Goal: Information Seeking & Learning: Learn about a topic

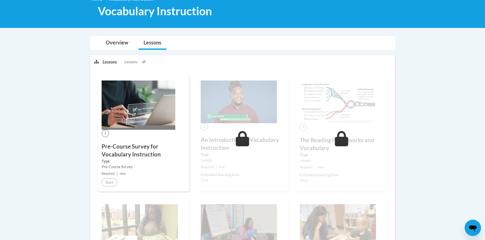
scroll to position [29, 0]
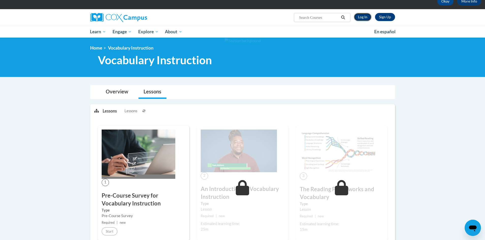
click at [359, 17] on link "Log In" at bounding box center [363, 17] width 18 height 8
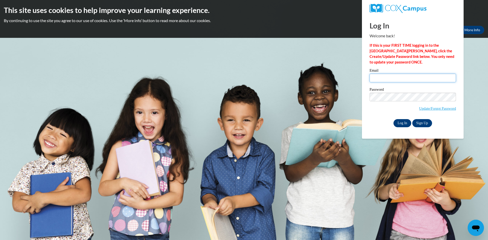
type input "sabrina.fatha@gmail.com"
click at [402, 122] on input "Log In" at bounding box center [402, 123] width 18 height 8
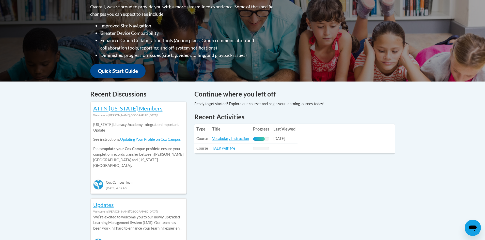
scroll to position [137, 0]
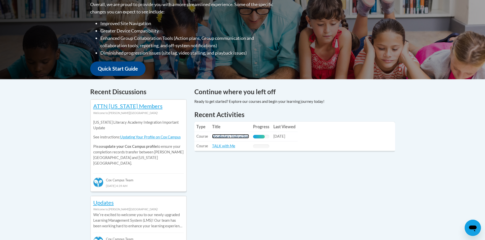
click at [230, 136] on link "Vocabulary Instruction" at bounding box center [230, 136] width 37 height 4
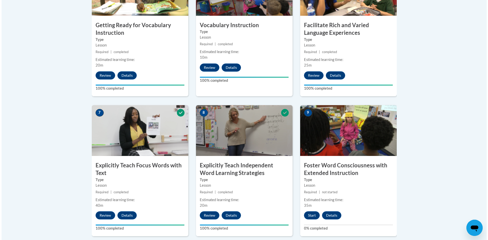
scroll to position [347, 0]
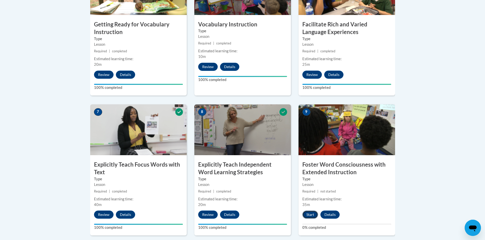
click at [308, 218] on button "Start" at bounding box center [310, 215] width 16 height 8
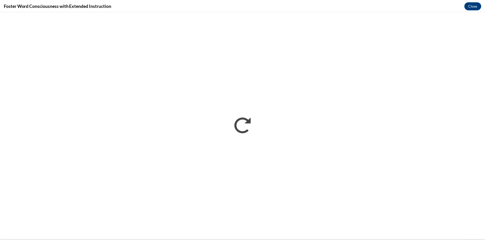
scroll to position [0, 0]
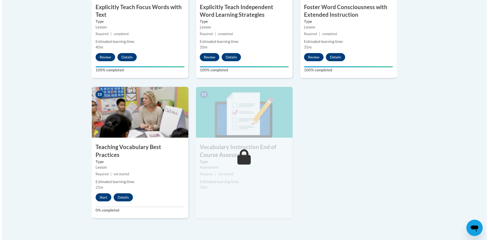
scroll to position [508, 0]
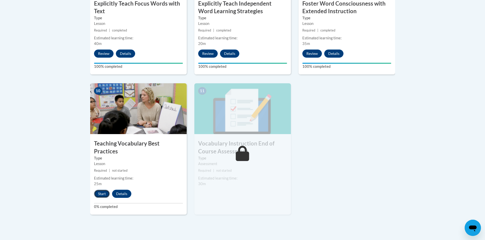
click at [106, 190] on button "Start" at bounding box center [102, 194] width 16 height 8
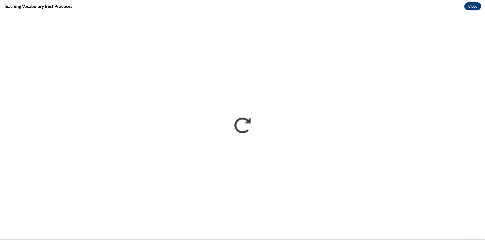
scroll to position [0, 0]
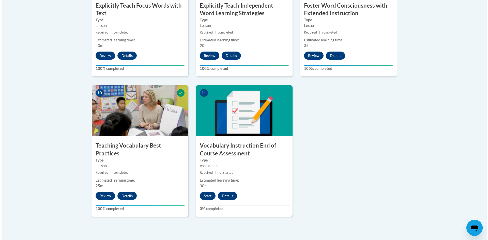
scroll to position [513, 0]
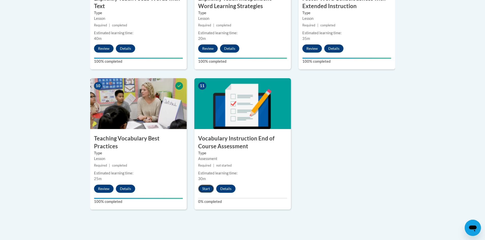
click at [201, 189] on button "Start" at bounding box center [206, 189] width 16 height 8
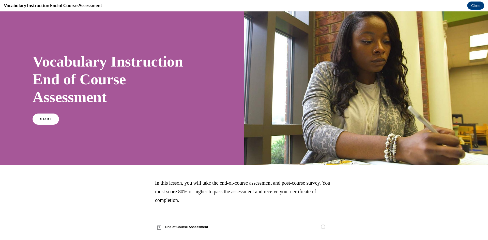
scroll to position [0, 0]
click at [45, 116] on link "START" at bounding box center [46, 119] width 28 height 12
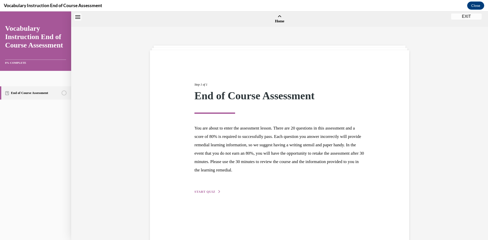
scroll to position [16, 0]
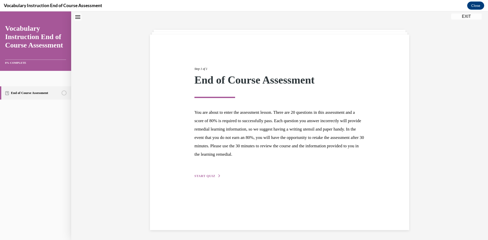
click at [209, 174] on span "START QUIZ" at bounding box center [204, 176] width 21 height 4
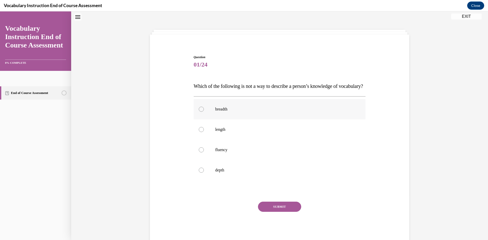
click at [201, 112] on div at bounding box center [201, 109] width 5 height 5
click at [201, 112] on input "breadth" at bounding box center [201, 109] width 5 height 5
radio input "true"
click at [274, 212] on button "SUBMIT" at bounding box center [279, 207] width 43 height 10
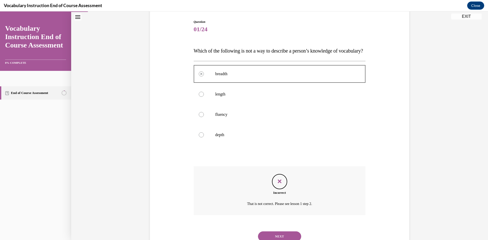
scroll to position [42, 0]
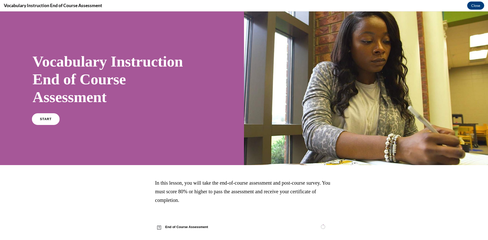
click at [51, 122] on link "START" at bounding box center [46, 119] width 28 height 12
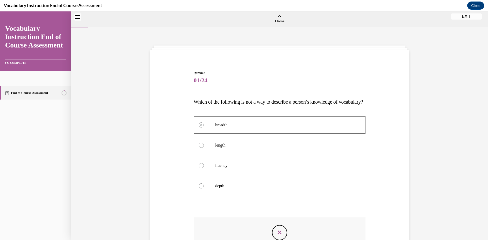
scroll to position [81, 0]
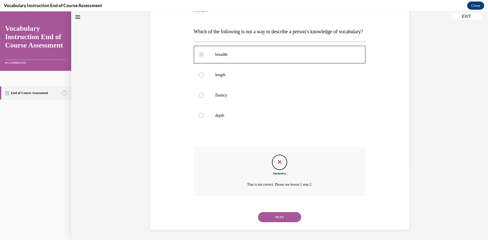
click at [281, 163] on icon "Feedback" at bounding box center [280, 162] width 8 height 8
click at [277, 162] on icon "Feedback" at bounding box center [280, 162] width 8 height 8
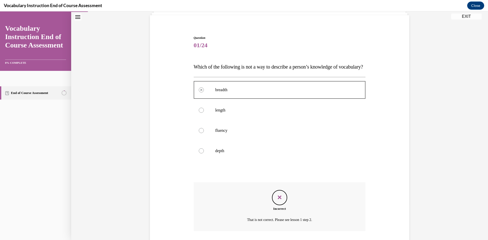
scroll to position [19, 0]
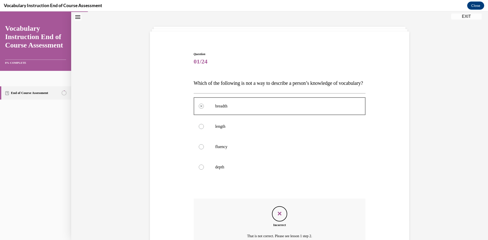
click at [63, 92] on circle "4% Completed" at bounding box center [64, 93] width 5 height 5
click at [39, 94] on link "End of Course Assessment" at bounding box center [35, 92] width 71 height 13
click at [453, 14] on button "EXIT" at bounding box center [466, 16] width 30 height 6
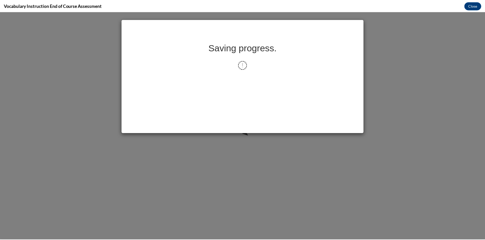
scroll to position [0, 0]
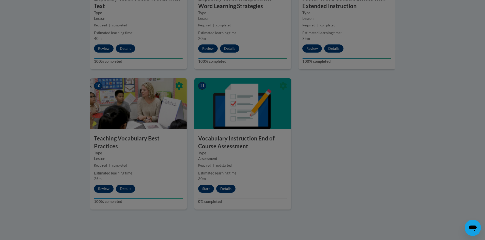
click at [205, 189] on div at bounding box center [242, 120] width 485 height 240
click at [350, 132] on div at bounding box center [242, 120] width 485 height 240
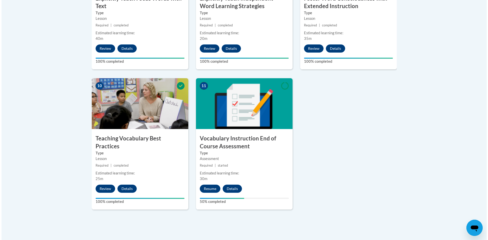
scroll to position [480, 0]
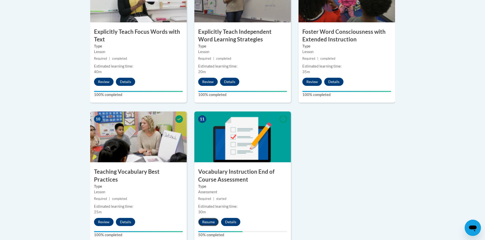
click at [209, 222] on button "Resume" at bounding box center [208, 222] width 21 height 8
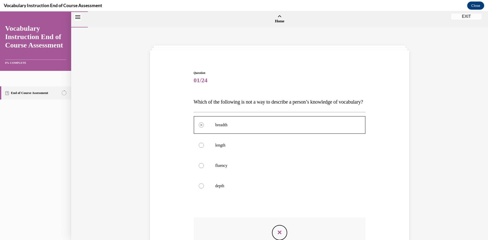
scroll to position [81, 0]
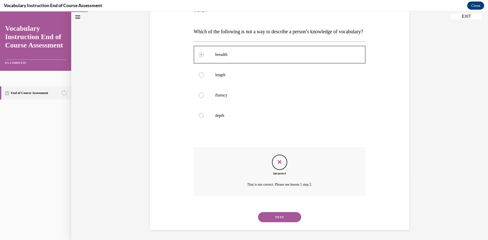
click at [281, 221] on button "NEXT" at bounding box center [279, 217] width 43 height 10
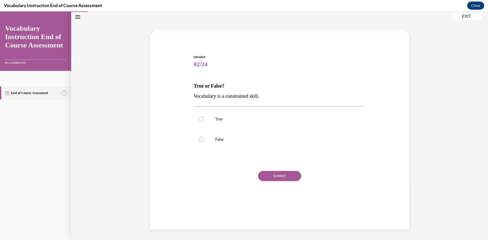
scroll to position [16, 0]
drag, startPoint x: 191, startPoint y: 97, endPoint x: 260, endPoint y: 95, distance: 69.1
click at [260, 95] on div "Question 02/24 True or False? Vocabulary is a constrained skill. True False Inc…" at bounding box center [279, 130] width 174 height 166
copy span "Vocabulary is a constrained skill"
click at [212, 123] on label "True" at bounding box center [280, 119] width 172 height 20
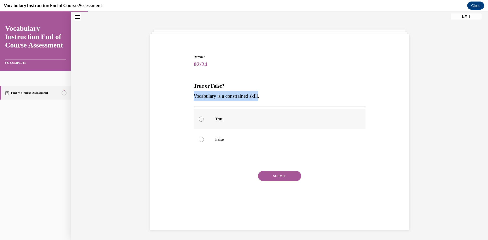
click at [204, 122] on input "True" at bounding box center [201, 119] width 5 height 5
radio input "true"
click at [268, 177] on button "SUBMIT" at bounding box center [279, 176] width 43 height 10
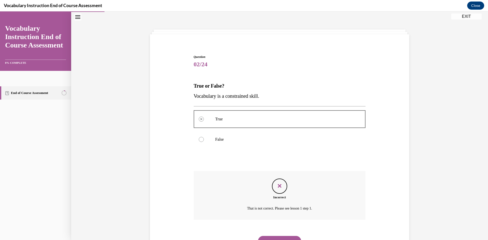
scroll to position [40, 0]
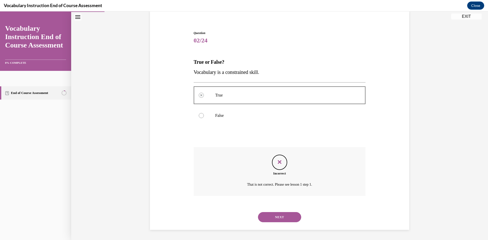
click at [280, 217] on button "NEXT" at bounding box center [279, 217] width 43 height 10
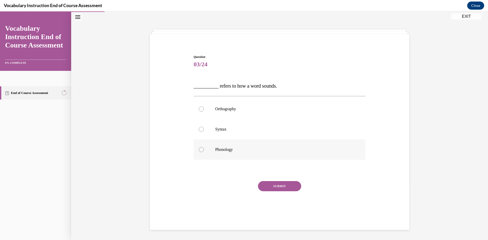
click at [199, 150] on div at bounding box center [201, 149] width 5 height 5
click at [199, 150] on input "Phonology" at bounding box center [201, 149] width 5 height 5
radio input "true"
click at [266, 187] on button "SUBMIT" at bounding box center [279, 186] width 43 height 10
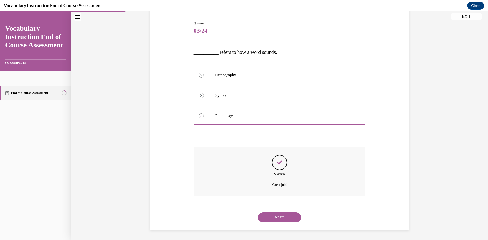
scroll to position [50, 0]
click at [285, 218] on button "NEXT" at bounding box center [279, 217] width 43 height 10
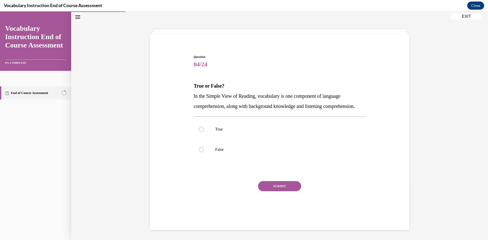
scroll to position [19, 0]
click at [199, 132] on div at bounding box center [201, 129] width 5 height 5
click at [199, 132] on input "True" at bounding box center [201, 129] width 5 height 5
radio input "true"
click at [279, 191] on button "SUBMIT" at bounding box center [279, 186] width 43 height 10
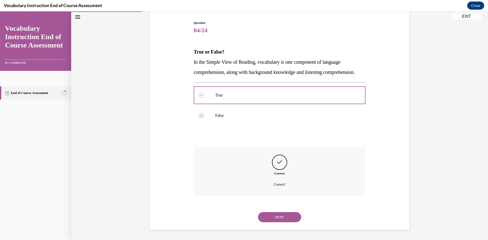
scroll to position [60, 0]
click at [282, 220] on button "NEXT" at bounding box center [279, 217] width 43 height 10
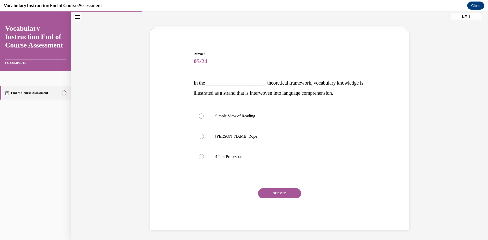
scroll to position [19, 0]
click at [200, 136] on div at bounding box center [201, 136] width 5 height 5
click at [200, 136] on input "Scarborough's Rope" at bounding box center [201, 136] width 5 height 5
radio input "true"
click at [281, 195] on button "SUBMIT" at bounding box center [279, 193] width 43 height 10
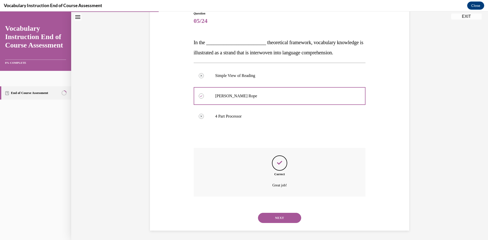
scroll to position [60, 0]
click at [281, 217] on button "NEXT" at bounding box center [279, 217] width 43 height 10
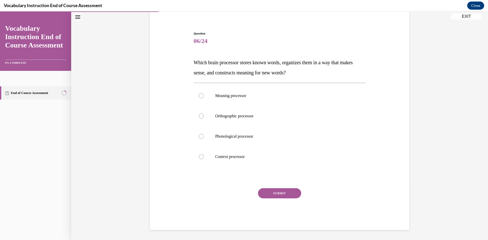
scroll to position [39, 0]
click at [199, 98] on div at bounding box center [201, 95] width 5 height 5
click at [199, 98] on input "Meaning processor" at bounding box center [201, 95] width 5 height 5
radio input "true"
click at [280, 194] on button "SUBMIT" at bounding box center [279, 193] width 43 height 10
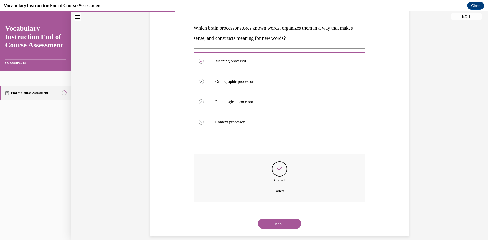
scroll to position [81, 0]
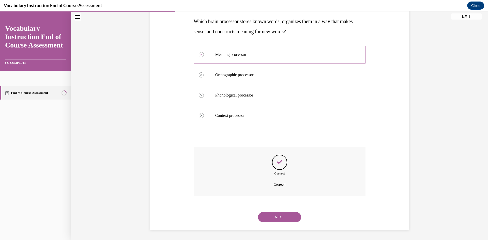
click at [284, 217] on button "NEXT" at bounding box center [279, 217] width 43 height 10
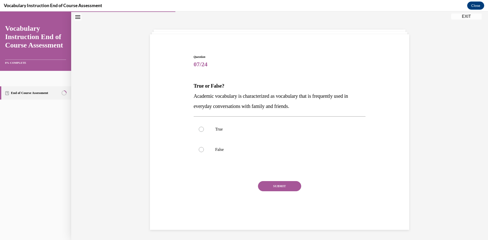
scroll to position [16, 0]
click at [199, 151] on div at bounding box center [201, 149] width 5 height 5
click at [199, 151] on input "False" at bounding box center [201, 149] width 5 height 5
radio input "true"
click at [272, 187] on button "SUBMIT" at bounding box center [279, 186] width 43 height 10
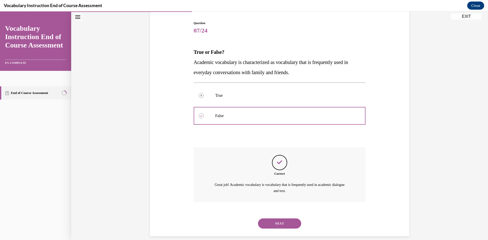
scroll to position [56, 0]
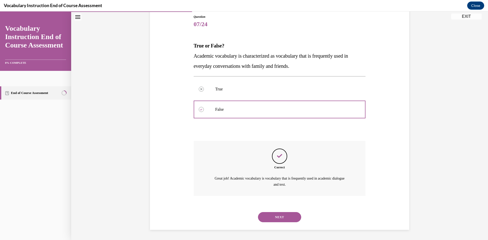
click at [281, 217] on button "NEXT" at bounding box center [279, 217] width 43 height 10
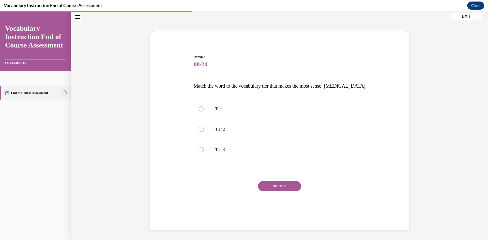
scroll to position [16, 0]
click at [200, 148] on div at bounding box center [201, 149] width 5 height 5
click at [200, 148] on input "Tier 3" at bounding box center [201, 149] width 5 height 5
radio input "true"
click at [267, 187] on button "SUBMIT" at bounding box center [279, 186] width 43 height 10
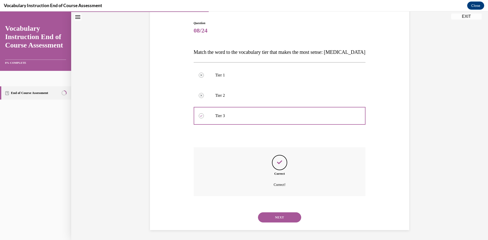
scroll to position [50, 0]
click at [283, 215] on button "NEXT" at bounding box center [279, 217] width 43 height 10
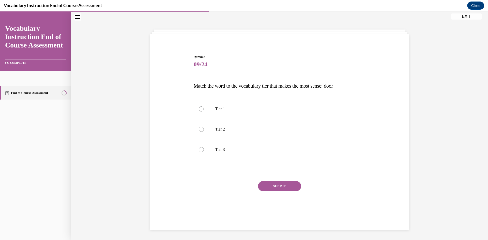
scroll to position [16, 0]
click at [201, 107] on div at bounding box center [201, 108] width 5 height 5
click at [201, 107] on input "Tier 1" at bounding box center [201, 108] width 5 height 5
radio input "true"
click at [269, 185] on button "SUBMIT" at bounding box center [279, 186] width 43 height 10
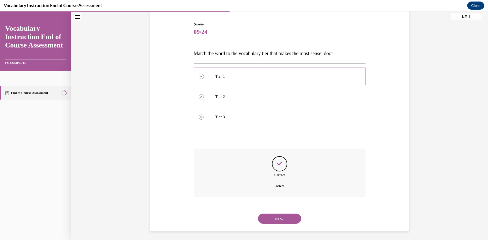
scroll to position [50, 0]
click at [279, 217] on button "NEXT" at bounding box center [279, 217] width 43 height 10
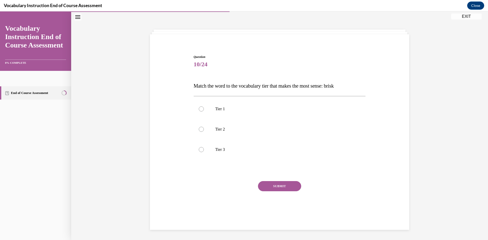
scroll to position [16, 0]
click at [201, 131] on div at bounding box center [201, 129] width 5 height 5
click at [201, 131] on input "Tier 2" at bounding box center [201, 129] width 5 height 5
radio input "true"
click at [270, 187] on button "SUBMIT" at bounding box center [279, 186] width 43 height 10
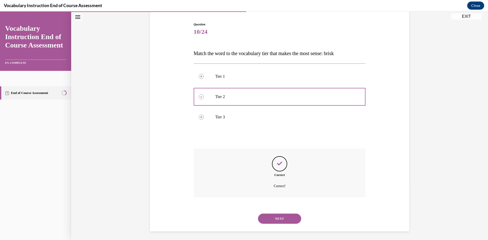
scroll to position [50, 0]
click at [282, 217] on button "NEXT" at bounding box center [279, 217] width 43 height 10
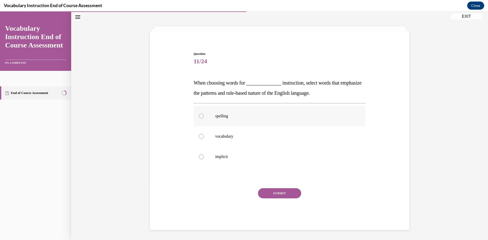
click at [200, 116] on div at bounding box center [201, 116] width 5 height 5
click at [200, 116] on input "spelling" at bounding box center [201, 116] width 5 height 5
radio input "true"
click at [267, 193] on button "SUBMIT" at bounding box center [279, 193] width 43 height 10
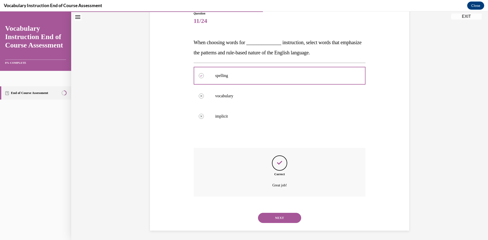
scroll to position [60, 0]
click at [281, 220] on button "NEXT" at bounding box center [279, 217] width 43 height 10
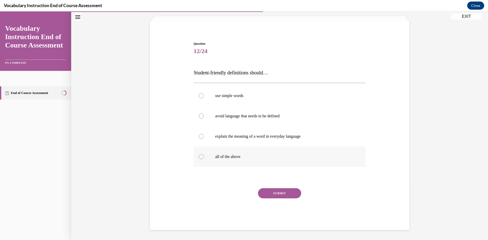
click at [202, 157] on label "all of the above" at bounding box center [280, 157] width 172 height 20
click at [202, 157] on input "all of the above" at bounding box center [201, 156] width 5 height 5
radio input "true"
click at [282, 194] on button "SUBMIT" at bounding box center [279, 193] width 43 height 10
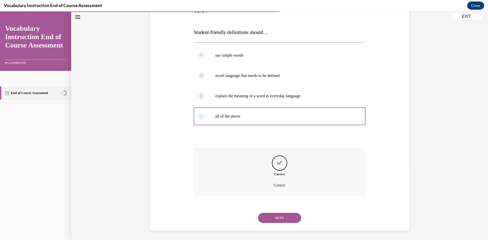
scroll to position [70, 0]
click at [282, 217] on button "NEXT" at bounding box center [279, 217] width 43 height 10
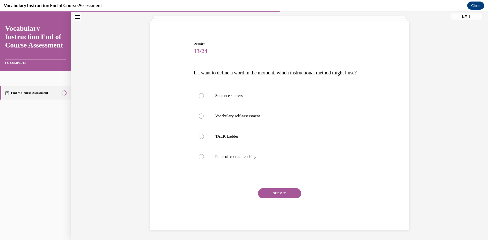
scroll to position [39, 0]
click at [199, 155] on div at bounding box center [201, 156] width 5 height 5
click at [199, 155] on input "Point-of-contact teaching" at bounding box center [201, 156] width 5 height 5
radio input "true"
click at [278, 194] on button "SUBMIT" at bounding box center [279, 193] width 43 height 10
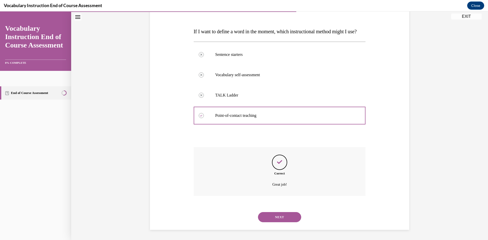
scroll to position [81, 0]
click at [279, 217] on button "NEXT" at bounding box center [279, 217] width 43 height 10
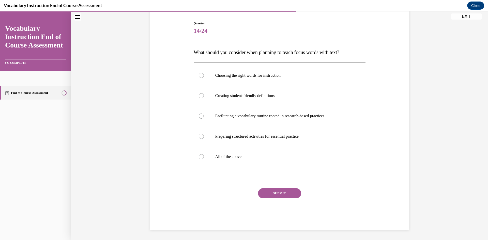
scroll to position [50, 0]
click at [201, 158] on div at bounding box center [201, 156] width 5 height 5
click at [201, 158] on input "All of the above" at bounding box center [201, 156] width 5 height 5
radio input "true"
click at [288, 195] on button "SUBMIT" at bounding box center [279, 193] width 43 height 10
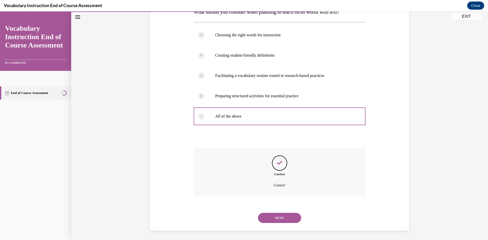
scroll to position [91, 0]
click at [286, 218] on button "NEXT" at bounding box center [279, 217] width 43 height 10
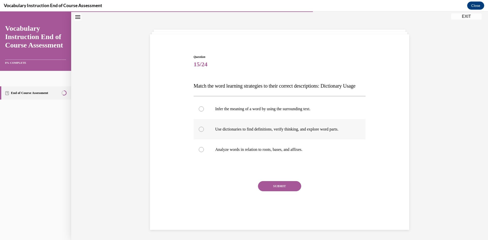
click at [202, 132] on div at bounding box center [201, 129] width 5 height 5
click at [202, 132] on input "Use dictionaries to find definitions, verify thinking, and explore word parts." at bounding box center [201, 129] width 5 height 5
radio input "true"
click at [280, 191] on button "SUBMIT" at bounding box center [279, 186] width 43 height 10
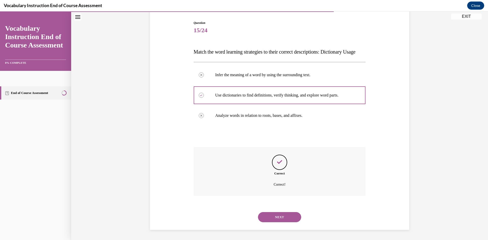
scroll to position [60, 0]
click at [285, 215] on button "NEXT" at bounding box center [279, 217] width 43 height 10
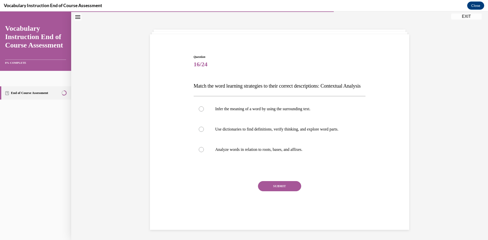
scroll to position [19, 0]
click at [200, 112] on div at bounding box center [201, 108] width 5 height 5
click at [200, 112] on input "Infer the meaning of a word by using the surrounding text." at bounding box center [201, 108] width 5 height 5
radio input "true"
click at [270, 191] on button "SUBMIT" at bounding box center [279, 186] width 43 height 10
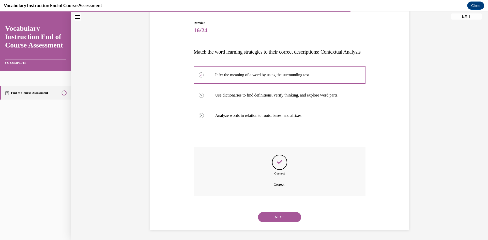
scroll to position [60, 0]
click at [278, 217] on button "NEXT" at bounding box center [279, 217] width 43 height 10
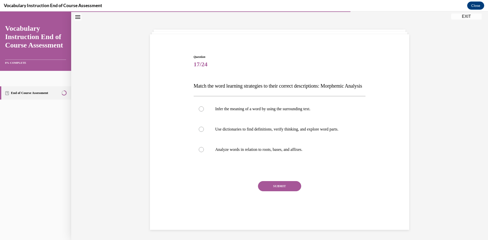
scroll to position [19, 0]
click at [201, 152] on div at bounding box center [201, 149] width 5 height 5
click at [201, 152] on input "Analyze words in relation to roots, bases, and affixes." at bounding box center [201, 149] width 5 height 5
radio input "true"
click at [279, 191] on button "SUBMIT" at bounding box center [279, 186] width 43 height 10
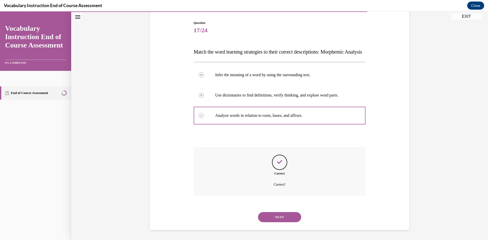
scroll to position [60, 0]
click at [280, 218] on button "NEXT" at bounding box center [279, 217] width 43 height 10
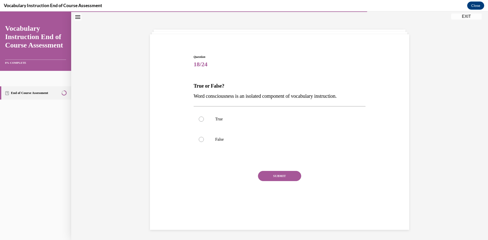
scroll to position [16, 0]
click at [201, 119] on div at bounding box center [201, 119] width 5 height 5
click at [201, 119] on input "True" at bounding box center [201, 119] width 5 height 5
radio input "true"
click at [276, 178] on button "SUBMIT" at bounding box center [279, 176] width 43 height 10
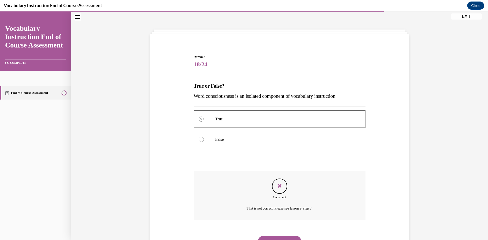
scroll to position [40, 0]
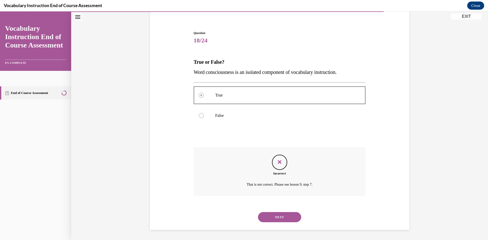
click at [276, 218] on button "NEXT" at bounding box center [279, 217] width 43 height 10
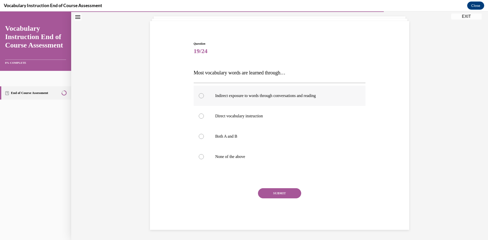
scroll to position [16, 0]
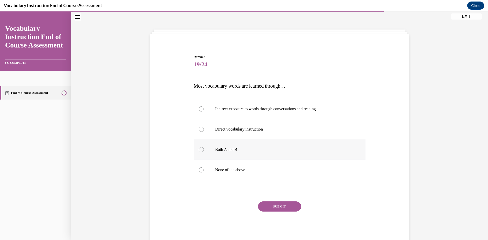
click at [201, 149] on div at bounding box center [201, 149] width 5 height 5
click at [201, 149] on input "Both A and B" at bounding box center [201, 149] width 5 height 5
radio input "true"
click at [268, 205] on button "SUBMIT" at bounding box center [279, 206] width 43 height 10
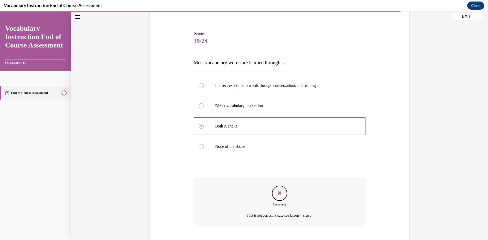
scroll to position [70, 0]
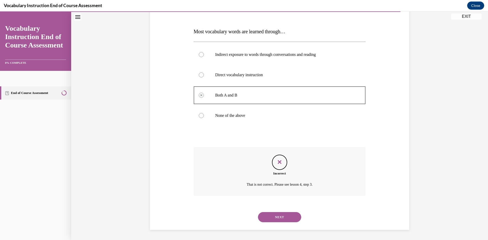
click at [273, 220] on button "NEXT" at bounding box center [279, 217] width 43 height 10
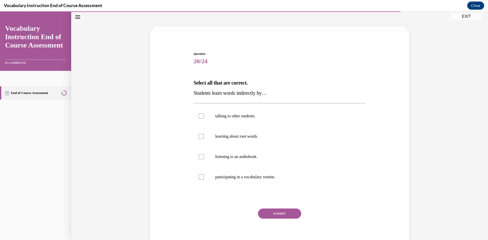
scroll to position [18, 0]
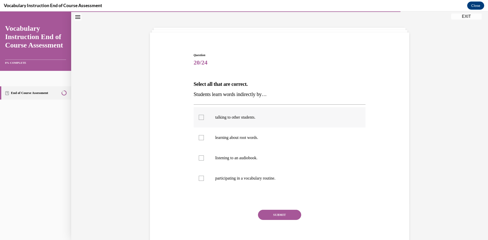
click at [202, 116] on label "talking to other students." at bounding box center [280, 117] width 172 height 20
click at [202, 116] on input "talking to other students." at bounding box center [201, 117] width 5 height 5
checkbox input "true"
click at [292, 213] on button "SUBMIT" at bounding box center [279, 215] width 43 height 10
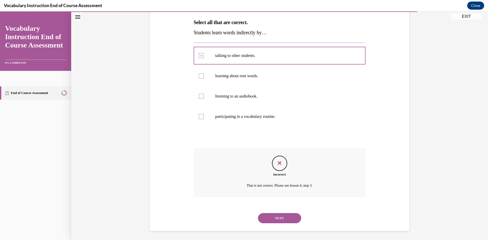
scroll to position [81, 0]
click at [285, 217] on button "NEXT" at bounding box center [279, 217] width 43 height 10
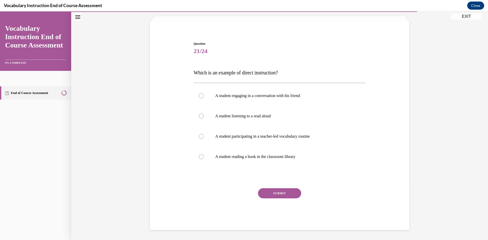
scroll to position [29, 0]
click at [197, 135] on label "A student participating in a teacher-led vocabulary routine" at bounding box center [280, 136] width 172 height 20
click at [199, 135] on input "A student participating in a teacher-led vocabulary routine" at bounding box center [201, 136] width 5 height 5
radio input "true"
click at [279, 192] on button "SUBMIT" at bounding box center [279, 193] width 43 height 10
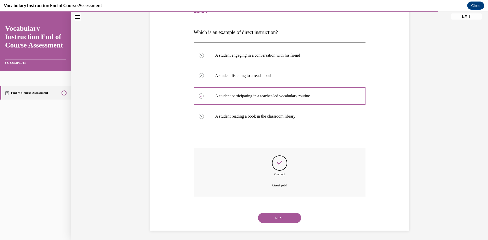
scroll to position [70, 0]
click at [283, 219] on button "NEXT" at bounding box center [279, 217] width 43 height 10
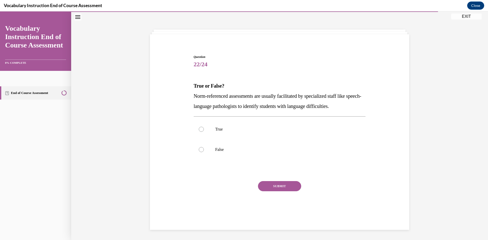
scroll to position [16, 0]
click at [196, 153] on label "False" at bounding box center [280, 149] width 172 height 20
click at [199, 152] on input "False" at bounding box center [201, 149] width 5 height 5
radio input "true"
click at [263, 186] on button "SUBMIT" at bounding box center [279, 186] width 43 height 10
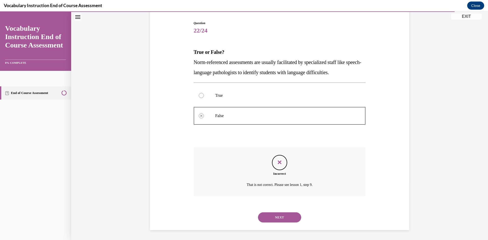
scroll to position [50, 0]
click at [278, 218] on button "NEXT" at bounding box center [279, 217] width 43 height 10
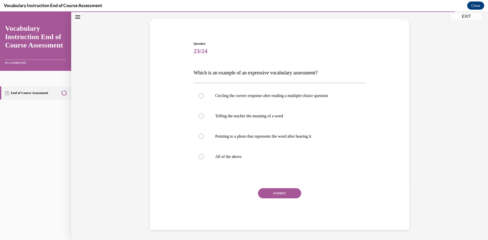
scroll to position [29, 0]
click at [201, 156] on div at bounding box center [201, 156] width 5 height 5
click at [201, 156] on input "All of the above" at bounding box center [201, 156] width 5 height 5
radio input "true"
click at [278, 194] on button "SUBMIT" at bounding box center [279, 193] width 43 height 10
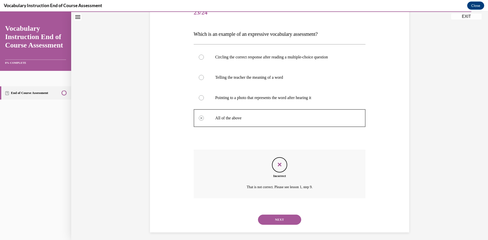
scroll to position [70, 0]
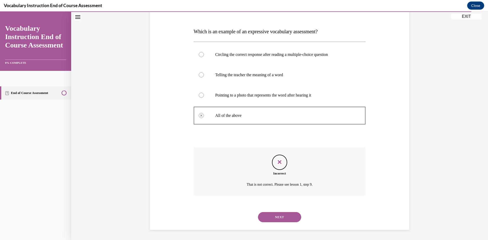
click at [278, 220] on button "NEXT" at bounding box center [279, 217] width 43 height 10
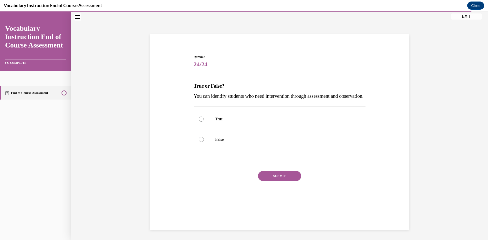
scroll to position [16, 0]
click at [200, 122] on div at bounding box center [201, 119] width 5 height 5
click at [200, 122] on input "True" at bounding box center [201, 119] width 5 height 5
radio input "true"
click at [272, 181] on button "SUBMIT" at bounding box center [279, 176] width 43 height 10
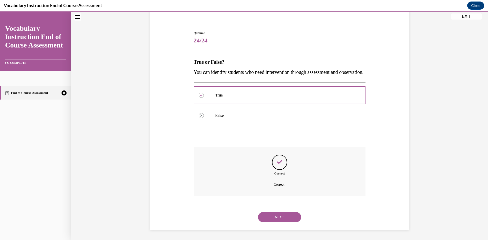
scroll to position [50, 0]
click at [276, 218] on button "NEXT" at bounding box center [279, 217] width 43 height 10
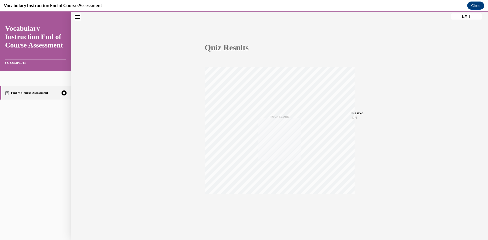
scroll to position [32, 0]
click at [276, 210] on icon "button" at bounding box center [280, 209] width 18 height 6
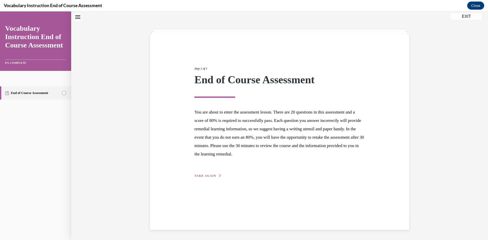
click at [212, 178] on button "TAKE AGAIN" at bounding box center [207, 175] width 27 height 5
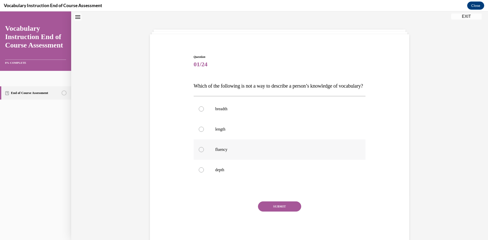
click at [199, 152] on div at bounding box center [201, 149] width 5 height 5
click at [199, 152] on input "fluency" at bounding box center [201, 149] width 5 height 5
radio input "true"
click at [197, 139] on label "length" at bounding box center [280, 129] width 172 height 20
click at [199, 132] on input "length" at bounding box center [201, 129] width 5 height 5
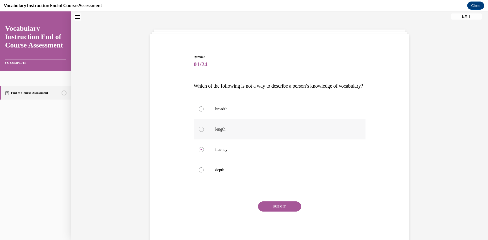
radio input "true"
click at [266, 212] on button "SUBMIT" at bounding box center [279, 206] width 43 height 10
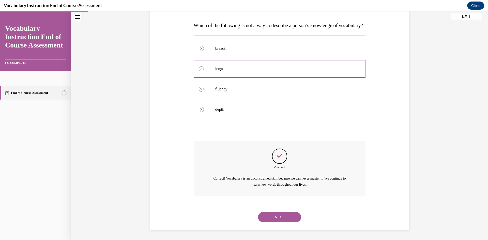
scroll to position [87, 0]
click at [273, 217] on button "NEXT" at bounding box center [279, 217] width 43 height 10
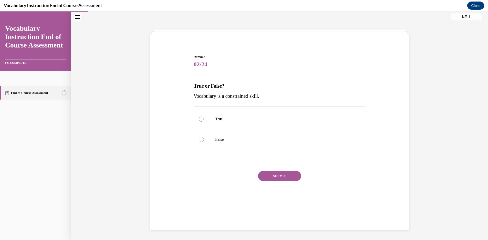
scroll to position [16, 0]
click at [200, 140] on div at bounding box center [201, 139] width 5 height 5
click at [200, 140] on input "False" at bounding box center [201, 139] width 5 height 5
radio input "true"
click at [267, 176] on button "SUBMIT" at bounding box center [279, 176] width 43 height 10
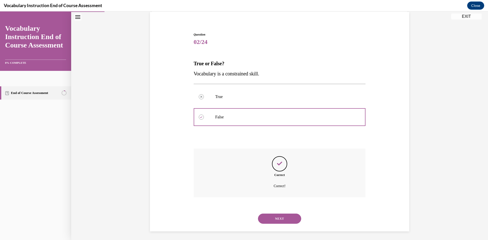
scroll to position [40, 0]
click at [276, 218] on button "NEXT" at bounding box center [279, 217] width 43 height 10
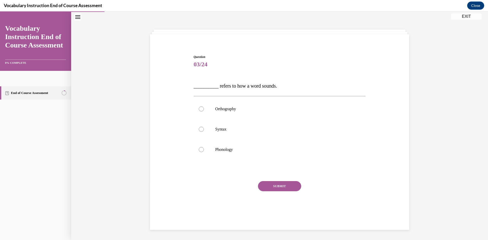
scroll to position [16, 0]
click at [200, 150] on div at bounding box center [201, 149] width 5 height 5
click at [200, 150] on input "Phonology" at bounding box center [201, 149] width 5 height 5
radio input "true"
click at [271, 186] on button "SUBMIT" at bounding box center [279, 186] width 43 height 10
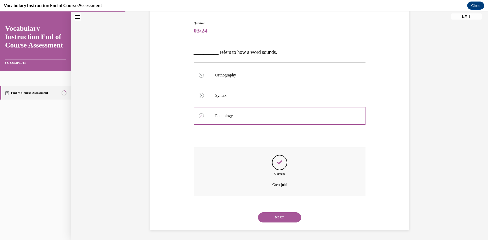
scroll to position [50, 0]
click at [288, 219] on button "NEXT" at bounding box center [279, 217] width 43 height 10
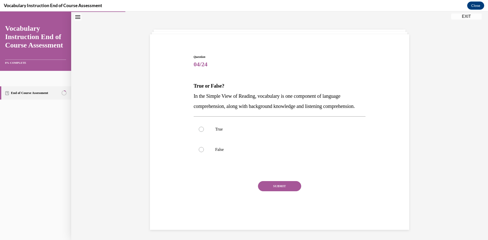
scroll to position [19, 0]
click at [200, 132] on div at bounding box center [201, 129] width 5 height 5
click at [200, 132] on input "True" at bounding box center [201, 129] width 5 height 5
radio input "true"
click at [276, 191] on button "SUBMIT" at bounding box center [279, 186] width 43 height 10
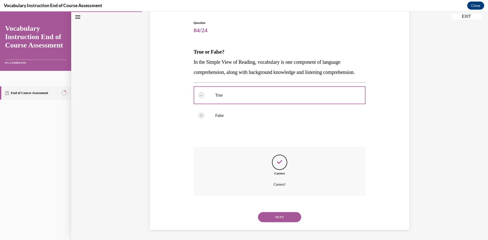
scroll to position [60, 0]
click at [282, 221] on button "NEXT" at bounding box center [279, 217] width 43 height 10
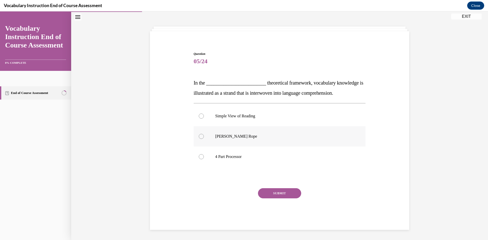
click at [201, 139] on label "Scarborough's Rope" at bounding box center [280, 136] width 172 height 20
click at [201, 139] on input "Scarborough's Rope" at bounding box center [201, 136] width 5 height 5
radio input "true"
click at [279, 192] on button "SUBMIT" at bounding box center [279, 193] width 43 height 10
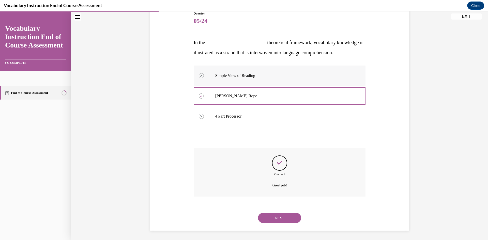
scroll to position [60, 0]
click at [281, 216] on button "NEXT" at bounding box center [279, 217] width 43 height 10
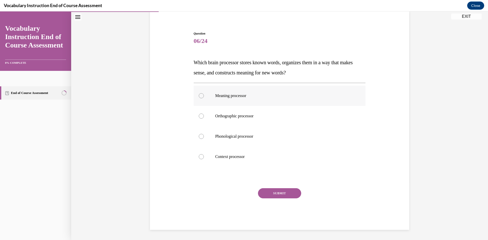
click at [199, 97] on div at bounding box center [201, 95] width 5 height 5
click at [199, 97] on input "Meaning processor" at bounding box center [201, 95] width 5 height 5
radio input "true"
click at [285, 192] on button "SUBMIT" at bounding box center [279, 193] width 43 height 10
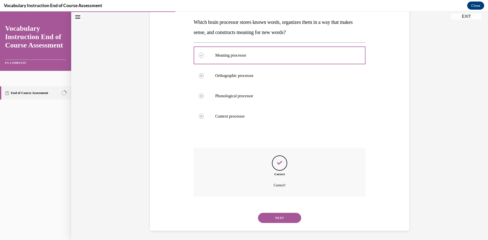
scroll to position [81, 0]
click at [291, 218] on button "NEXT" at bounding box center [279, 217] width 43 height 10
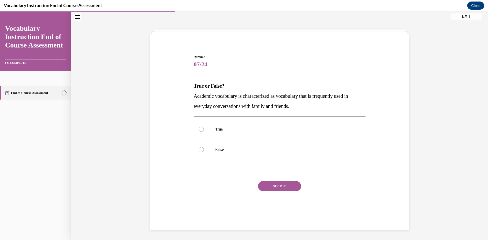
scroll to position [16, 0]
click at [196, 150] on label "False" at bounding box center [280, 149] width 172 height 20
click at [199, 150] on input "False" at bounding box center [201, 149] width 5 height 5
radio input "true"
click at [274, 185] on button "SUBMIT" at bounding box center [279, 186] width 43 height 10
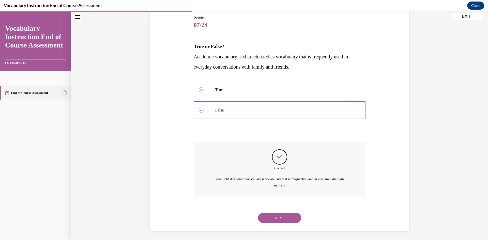
scroll to position [56, 0]
click at [273, 218] on button "NEXT" at bounding box center [279, 217] width 43 height 10
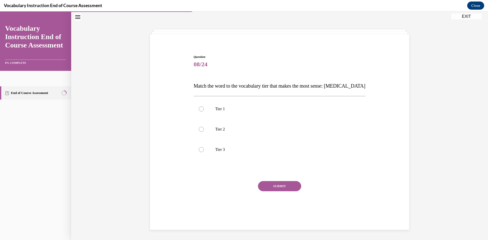
scroll to position [16, 0]
click at [199, 149] on div at bounding box center [201, 149] width 5 height 5
click at [199, 149] on input "Tier 3" at bounding box center [201, 149] width 5 height 5
radio input "true"
click at [269, 187] on button "SUBMIT" at bounding box center [279, 186] width 43 height 10
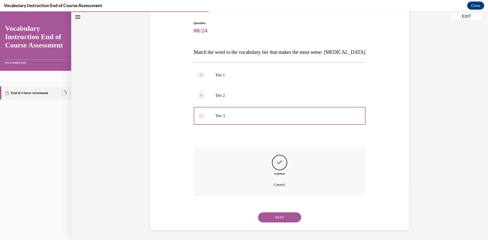
scroll to position [50, 0]
click at [290, 216] on button "NEXT" at bounding box center [279, 217] width 43 height 10
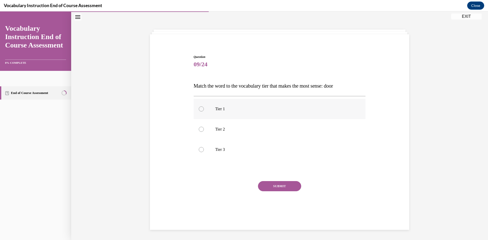
click at [200, 110] on div at bounding box center [201, 108] width 5 height 5
click at [200, 110] on input "Tier 1" at bounding box center [201, 108] width 5 height 5
radio input "true"
click at [283, 185] on button "SUBMIT" at bounding box center [279, 186] width 43 height 10
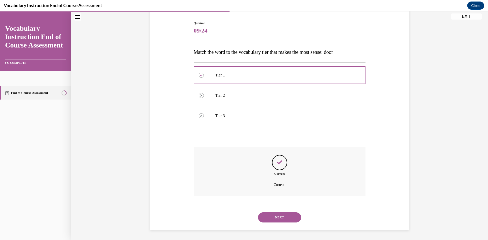
scroll to position [50, 0]
click at [267, 217] on button "NEXT" at bounding box center [279, 217] width 43 height 10
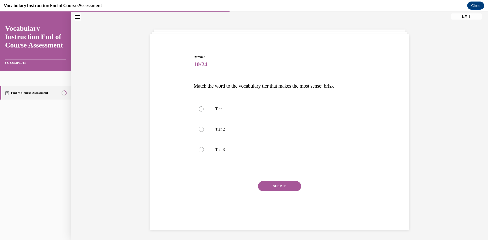
scroll to position [16, 0]
click at [199, 129] on div at bounding box center [201, 129] width 5 height 5
click at [199, 129] on input "Tier 2" at bounding box center [201, 129] width 5 height 5
radio input "true"
click at [270, 185] on button "SUBMIT" at bounding box center [279, 186] width 43 height 10
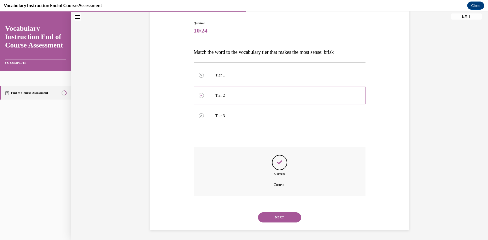
scroll to position [50, 0]
click at [284, 220] on button "NEXT" at bounding box center [279, 217] width 43 height 10
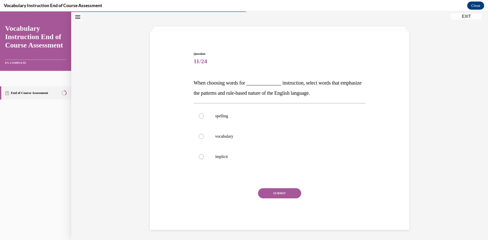
scroll to position [19, 0]
click at [197, 118] on label "spelling" at bounding box center [280, 116] width 172 height 20
click at [199, 118] on input "spelling" at bounding box center [201, 116] width 5 height 5
radio input "true"
click at [272, 198] on button "SUBMIT" at bounding box center [279, 193] width 43 height 10
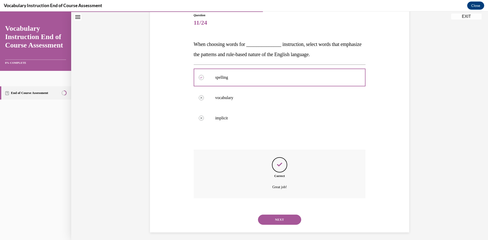
scroll to position [60, 0]
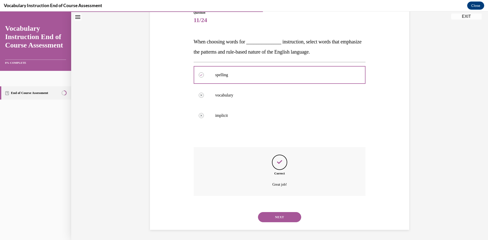
click at [292, 217] on button "NEXT" at bounding box center [279, 217] width 43 height 10
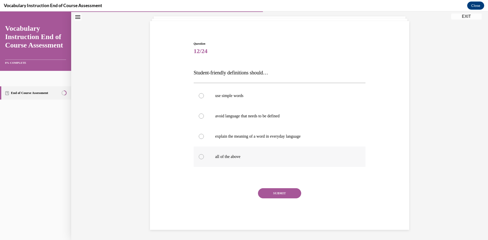
click at [199, 158] on div at bounding box center [201, 156] width 5 height 5
click at [199, 158] on input "all of the above" at bounding box center [201, 156] width 5 height 5
radio input "true"
click at [264, 195] on button "SUBMIT" at bounding box center [279, 193] width 43 height 10
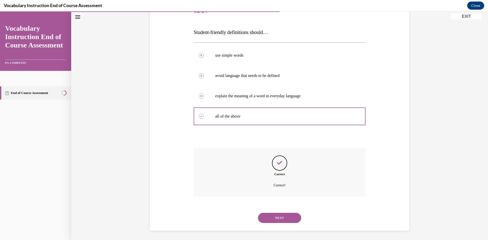
scroll to position [70, 0]
click at [282, 220] on button "NEXT" at bounding box center [279, 217] width 43 height 10
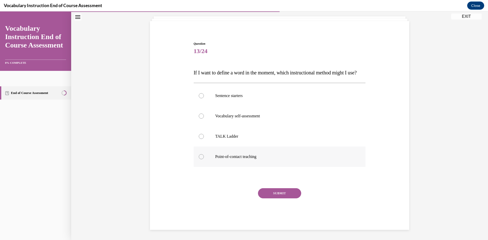
click at [199, 157] on div at bounding box center [201, 156] width 5 height 5
click at [199, 157] on input "Point-of-contact teaching" at bounding box center [201, 156] width 5 height 5
radio input "true"
click at [271, 192] on button "SUBMIT" at bounding box center [279, 193] width 43 height 10
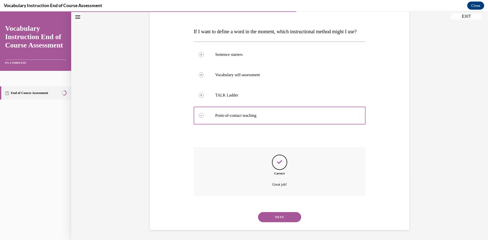
scroll to position [81, 0]
click at [285, 217] on button "NEXT" at bounding box center [279, 217] width 43 height 10
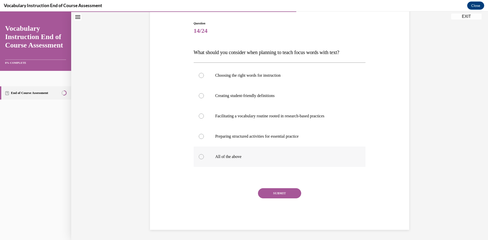
click at [200, 153] on label "All of the above" at bounding box center [280, 157] width 172 height 20
click at [200, 154] on input "All of the above" at bounding box center [201, 156] width 5 height 5
radio input "true"
click at [293, 197] on button "SUBMIT" at bounding box center [279, 193] width 43 height 10
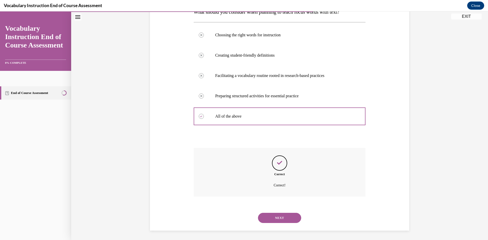
scroll to position [91, 0]
click at [287, 216] on button "NEXT" at bounding box center [279, 217] width 43 height 10
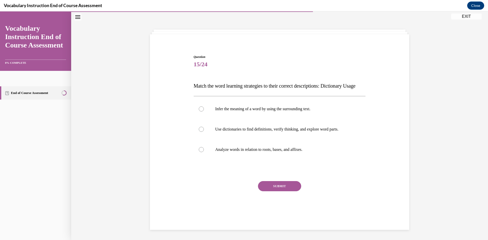
scroll to position [19, 0]
click at [199, 132] on div at bounding box center [201, 129] width 5 height 5
click at [199, 132] on input "Use dictionaries to find definitions, verify thinking, and explore word parts." at bounding box center [201, 129] width 5 height 5
radio input "true"
click at [267, 191] on button "SUBMIT" at bounding box center [279, 186] width 43 height 10
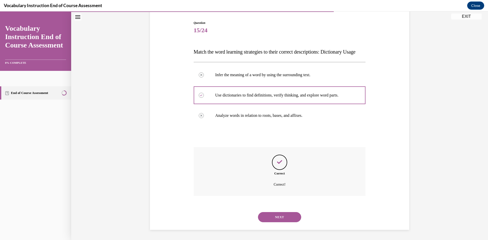
scroll to position [60, 0]
click at [274, 215] on button "NEXT" at bounding box center [279, 217] width 43 height 10
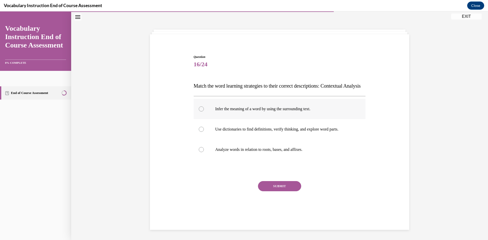
click at [199, 112] on div at bounding box center [201, 108] width 5 height 5
click at [199, 112] on input "Infer the meaning of a word by using the surrounding text." at bounding box center [201, 108] width 5 height 5
radio input "true"
click at [266, 191] on button "SUBMIT" at bounding box center [279, 186] width 43 height 10
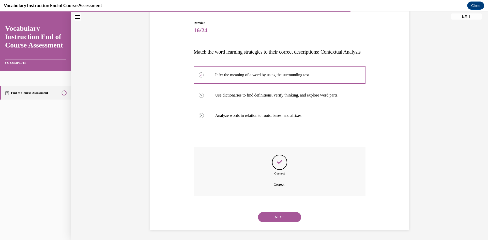
scroll to position [60, 0]
click at [273, 217] on button "NEXT" at bounding box center [279, 217] width 43 height 10
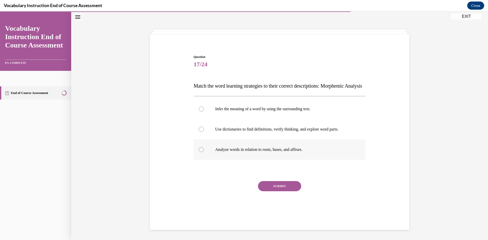
click at [199, 152] on div at bounding box center [201, 149] width 5 height 5
click at [199, 152] on input "Analyze words in relation to roots, bases, and affixes." at bounding box center [201, 149] width 5 height 5
radio input "true"
click at [263, 191] on button "SUBMIT" at bounding box center [279, 186] width 43 height 10
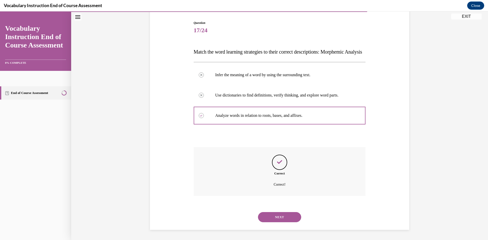
scroll to position [60, 0]
click at [282, 217] on button "NEXT" at bounding box center [279, 217] width 43 height 10
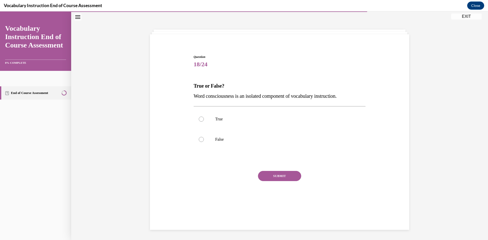
scroll to position [16, 0]
click at [197, 122] on label "True" at bounding box center [280, 119] width 172 height 20
click at [199, 122] on input "True" at bounding box center [201, 119] width 5 height 5
radio input "true"
click at [269, 175] on button "SUBMIT" at bounding box center [279, 176] width 43 height 10
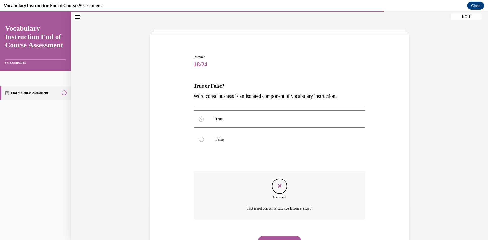
scroll to position [40, 0]
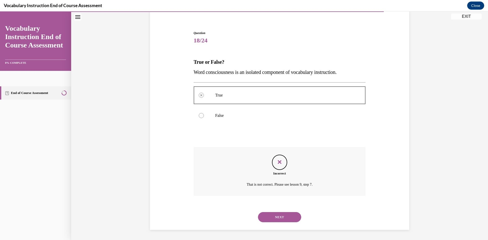
click at [289, 215] on button "NEXT" at bounding box center [279, 217] width 43 height 10
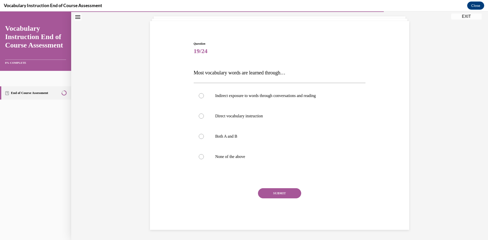
scroll to position [16, 0]
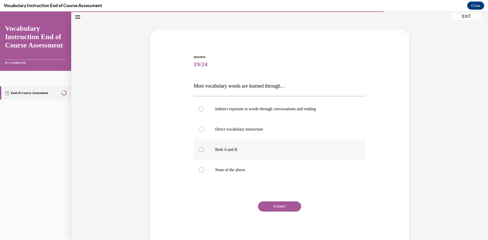
click at [197, 148] on label "Both A and B" at bounding box center [280, 149] width 172 height 20
click at [199, 148] on input "Both A and B" at bounding box center [201, 149] width 5 height 5
radio input "true"
click at [283, 204] on button "SUBMIT" at bounding box center [279, 206] width 43 height 10
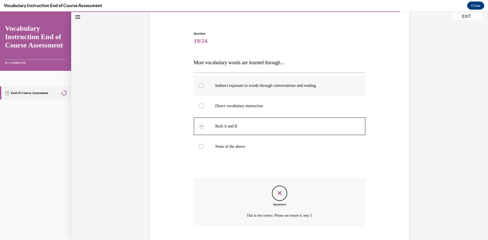
scroll to position [70, 0]
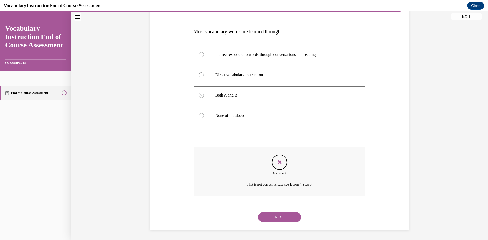
click at [278, 217] on button "NEXT" at bounding box center [279, 217] width 43 height 10
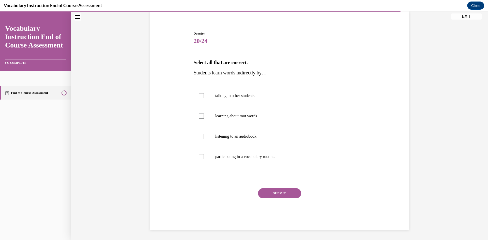
scroll to position [39, 0]
click at [200, 114] on div at bounding box center [201, 116] width 5 height 5
click at [200, 114] on input "learning about root words." at bounding box center [201, 116] width 5 height 5
checkbox input "true"
click at [201, 135] on div at bounding box center [201, 136] width 5 height 5
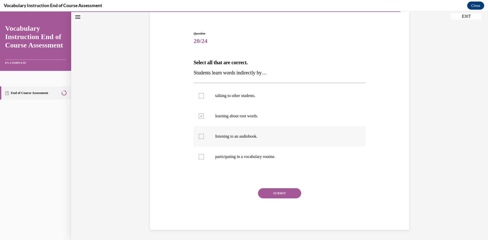
click at [201, 135] on input "listening to an audiobook." at bounding box center [201, 136] width 5 height 5
checkbox input "true"
click at [201, 118] on div at bounding box center [201, 116] width 5 height 5
click at [201, 118] on input "learning about root words." at bounding box center [201, 116] width 5 height 5
checkbox input "false"
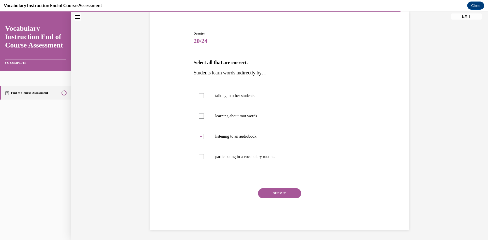
click at [268, 190] on button "SUBMIT" at bounding box center [279, 193] width 43 height 10
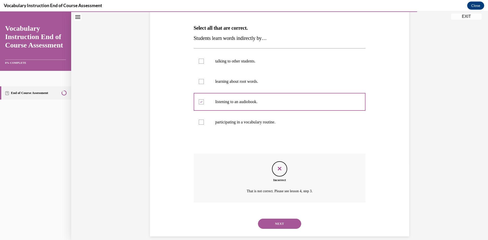
scroll to position [81, 0]
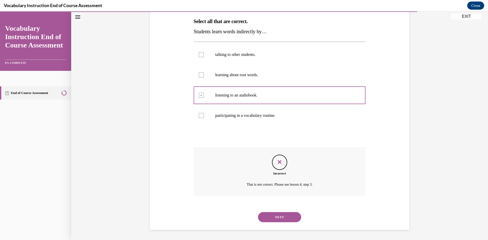
click at [280, 216] on button "NEXT" at bounding box center [279, 217] width 43 height 10
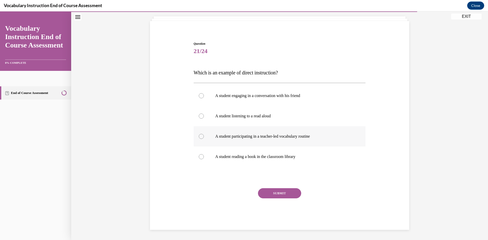
click at [204, 133] on label "A student participating in a teacher-led vocabulary routine" at bounding box center [280, 136] width 172 height 20
click at [204, 134] on input "A student participating in a teacher-led vocabulary routine" at bounding box center [201, 136] width 5 height 5
radio input "true"
click at [276, 193] on button "SUBMIT" at bounding box center [279, 193] width 43 height 10
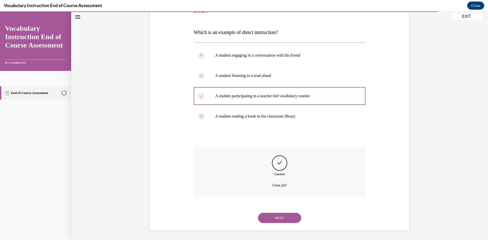
scroll to position [70, 0]
click at [287, 218] on button "NEXT" at bounding box center [279, 217] width 43 height 10
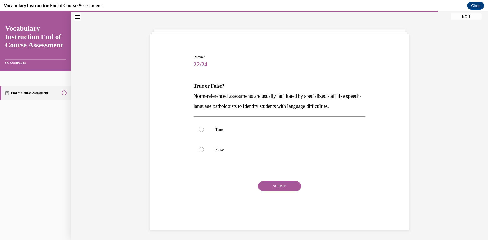
scroll to position [16, 0]
click at [203, 150] on label "False" at bounding box center [280, 149] width 172 height 20
click at [203, 150] on input "False" at bounding box center [201, 149] width 5 height 5
radio input "true"
click at [199, 130] on div at bounding box center [201, 129] width 5 height 5
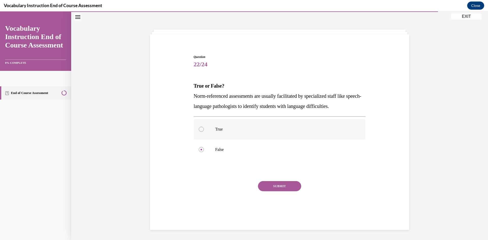
click at [199, 130] on input "True" at bounding box center [201, 129] width 5 height 5
radio input "true"
click at [275, 183] on button "SUBMIT" at bounding box center [279, 186] width 43 height 10
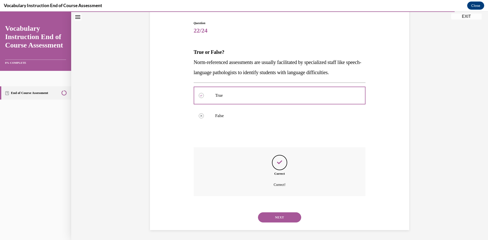
scroll to position [50, 0]
click at [285, 219] on button "NEXT" at bounding box center [279, 217] width 43 height 10
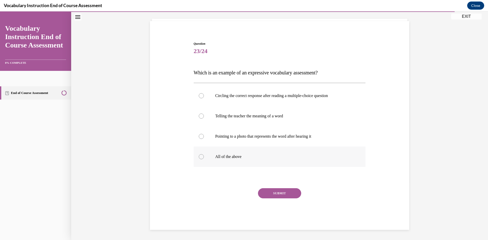
click at [201, 157] on div at bounding box center [201, 156] width 5 height 5
click at [201, 157] on input "All of the above" at bounding box center [201, 156] width 5 height 5
radio input "true"
click at [277, 196] on button "SUBMIT" at bounding box center [279, 193] width 43 height 10
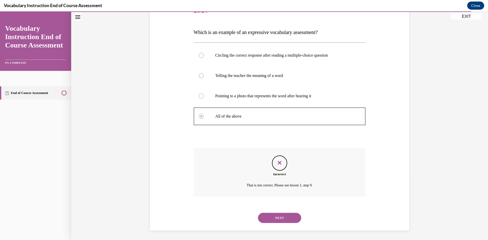
scroll to position [70, 0]
click at [284, 217] on button "NEXT" at bounding box center [279, 217] width 43 height 10
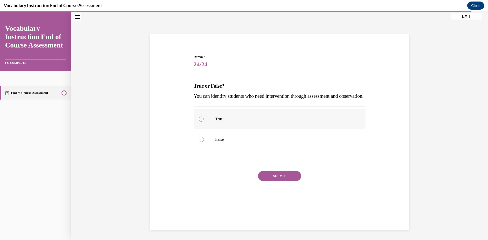
click at [200, 122] on div at bounding box center [201, 119] width 5 height 5
click at [200, 122] on input "True" at bounding box center [201, 119] width 5 height 5
radio input "true"
click at [268, 181] on button "SUBMIT" at bounding box center [279, 176] width 43 height 10
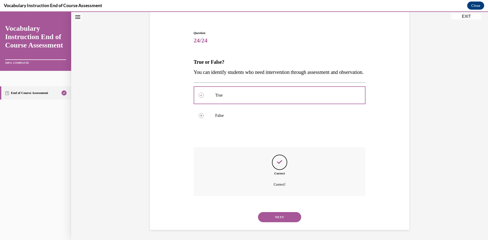
scroll to position [50, 0]
click at [283, 216] on button "NEXT" at bounding box center [279, 217] width 43 height 10
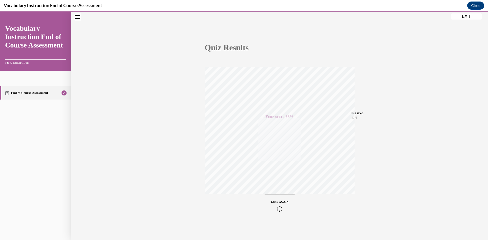
click at [475, 16] on button "EXIT" at bounding box center [466, 16] width 30 height 6
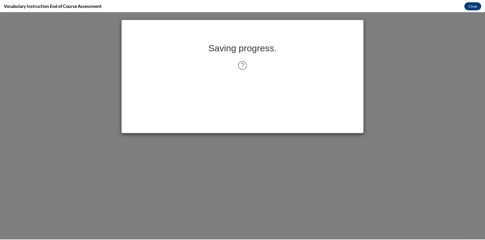
scroll to position [0, 0]
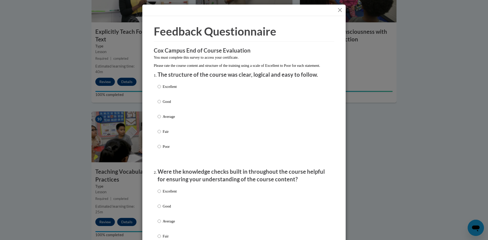
click at [338, 12] on button "Close" at bounding box center [340, 10] width 6 height 6
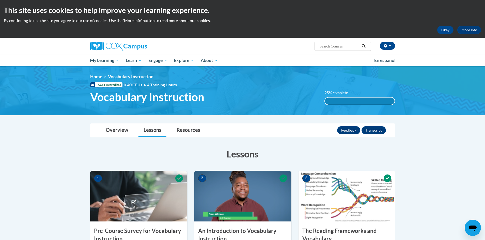
click at [331, 93] on label "95% complete" at bounding box center [338, 93] width 29 height 6
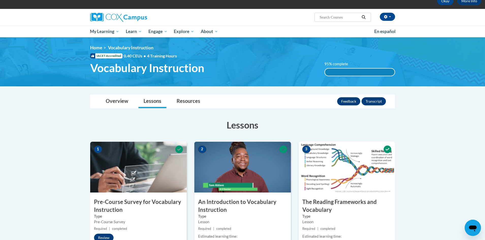
scroll to position [15, 0]
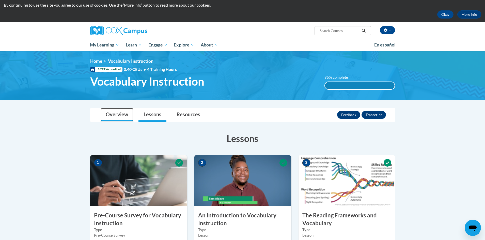
click at [111, 117] on link "Overview" at bounding box center [117, 114] width 33 height 13
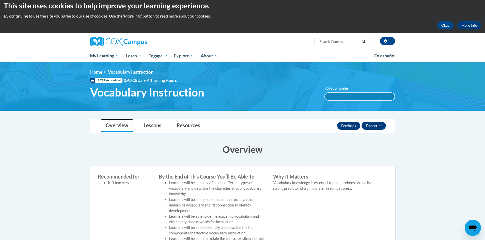
scroll to position [0, 0]
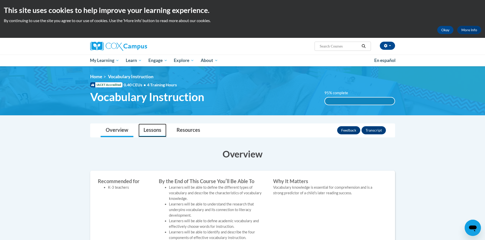
click at [150, 129] on link "Lessons" at bounding box center [152, 130] width 28 height 13
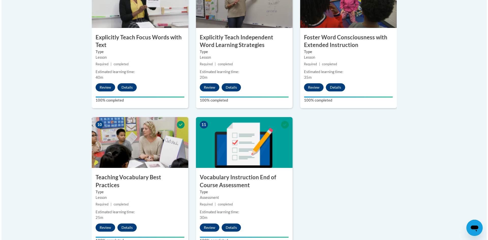
scroll to position [475, 0]
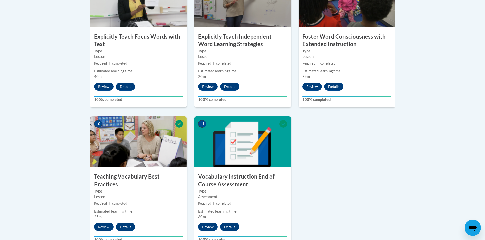
click at [240, 161] on img at bounding box center [242, 141] width 97 height 51
click at [211, 226] on button "Review" at bounding box center [208, 227] width 20 height 8
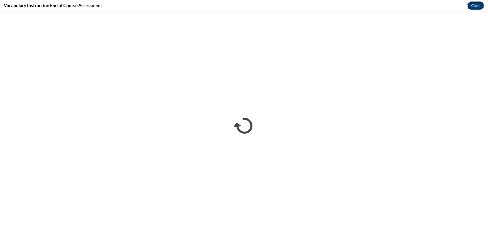
scroll to position [0, 0]
click at [474, 9] on button "Close" at bounding box center [475, 6] width 17 height 8
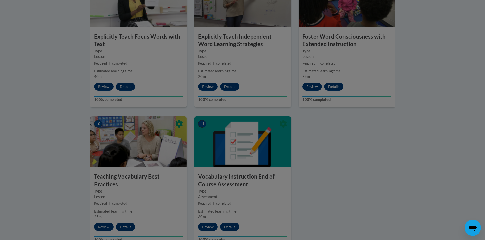
click at [383, 205] on div at bounding box center [242, 120] width 485 height 240
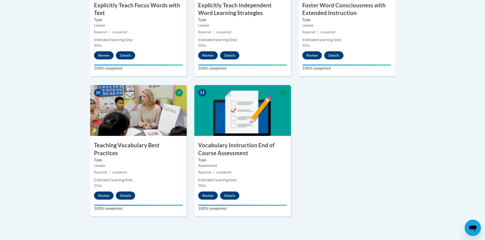
scroll to position [513, 0]
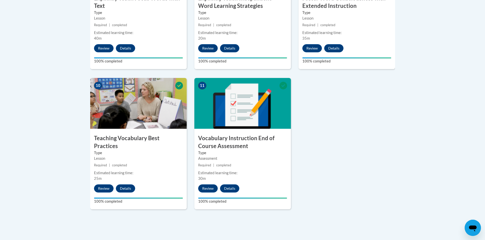
click at [220, 118] on img at bounding box center [242, 103] width 97 height 51
click at [228, 191] on button "Details" at bounding box center [229, 188] width 19 height 8
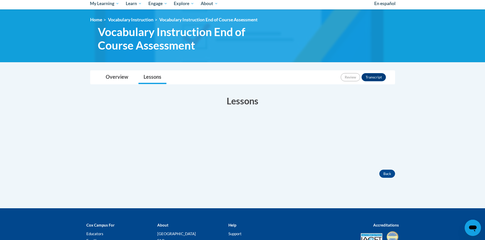
scroll to position [58, 0]
